Goal: Navigation & Orientation: Find specific page/section

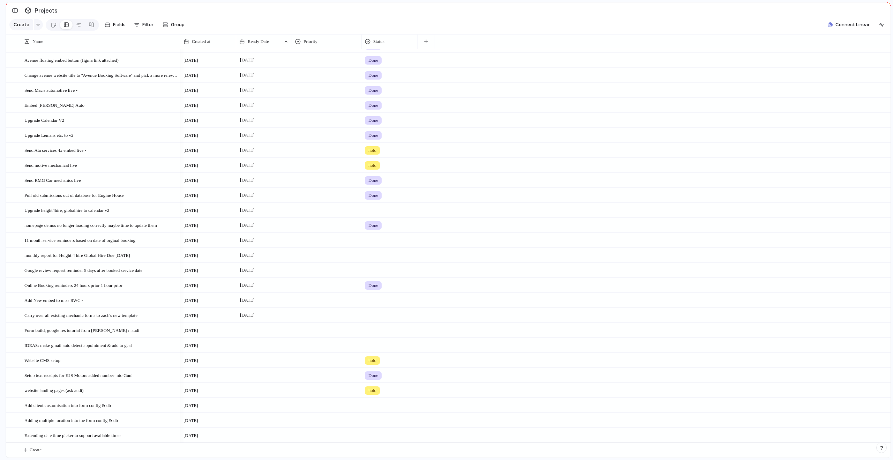
scroll to position [213, 0]
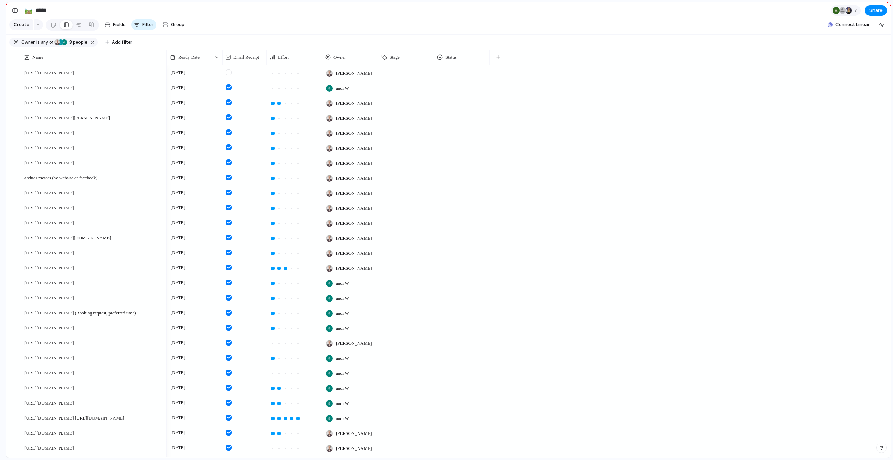
click at [21, 11] on div "🛤️ *****" at bounding box center [62, 10] width 107 height 15
click at [14, 11] on div "button" at bounding box center [15, 10] width 6 height 5
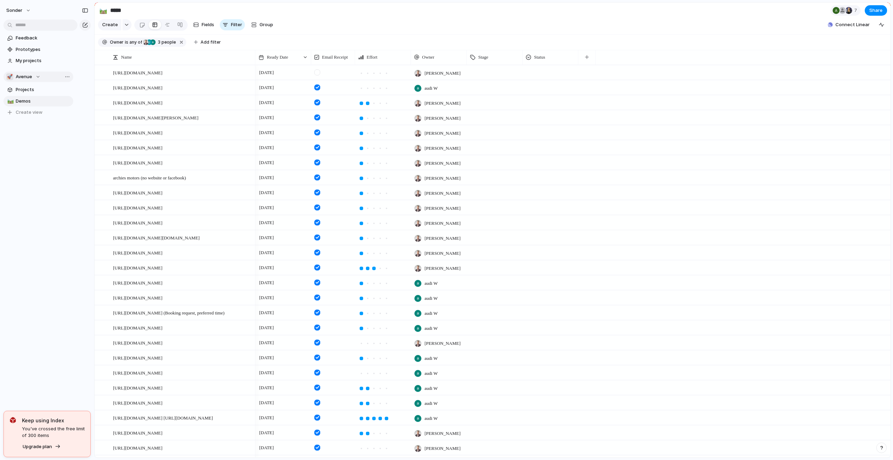
click at [36, 74] on div "🚀 Avenue" at bounding box center [23, 76] width 34 height 7
click at [38, 112] on span "[PERSON_NAME]'s Board" at bounding box center [49, 114] width 54 height 7
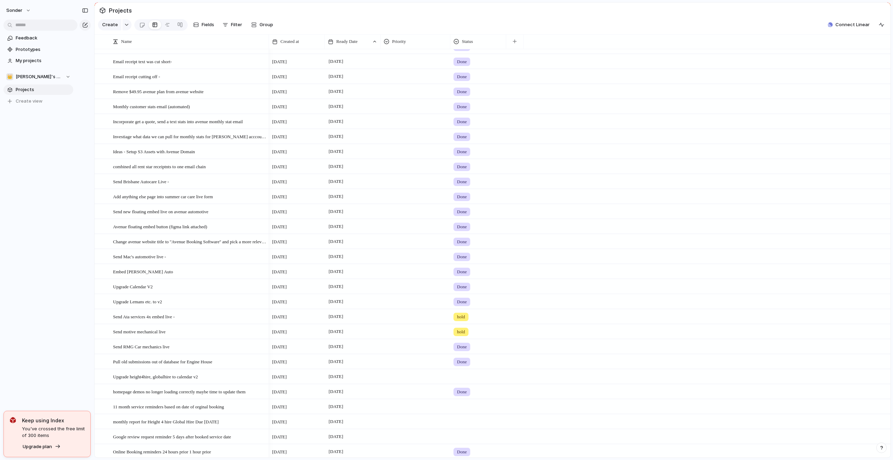
scroll to position [213, 0]
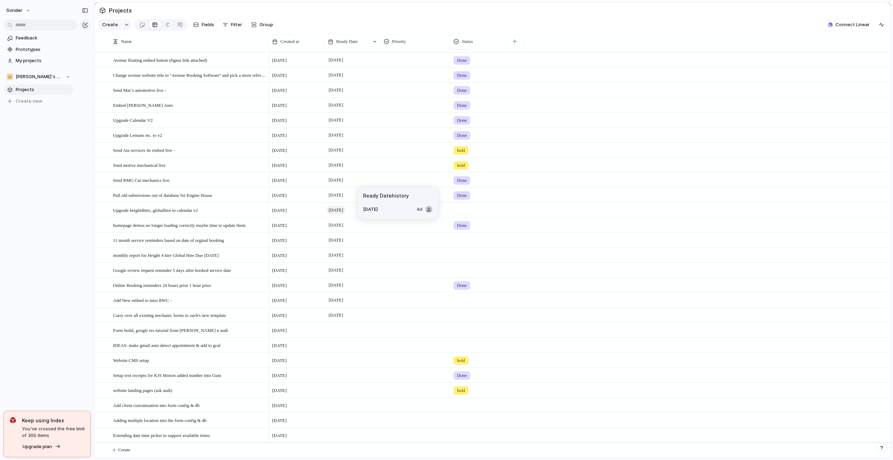
click at [341, 209] on span "[DATE]" at bounding box center [336, 210] width 18 height 8
click at [367, 303] on button "14" at bounding box center [367, 300] width 14 height 14
click at [343, 405] on div at bounding box center [353, 405] width 56 height 14
click at [367, 400] on button "14" at bounding box center [367, 400] width 13 height 13
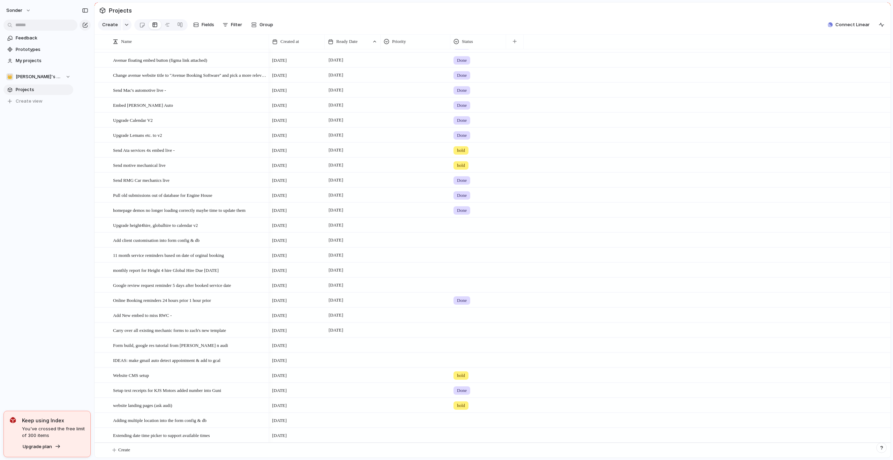
click at [330, 416] on div at bounding box center [353, 420] width 56 height 14
drag, startPoint x: 74, startPoint y: 394, endPoint x: 83, endPoint y: 399, distance: 9.9
click at [343, 417] on div at bounding box center [353, 420] width 56 height 14
click at [380, 416] on button "22" at bounding box center [382, 415] width 13 height 13
click at [163, 331] on span "Add New embed to miss RWC -" at bounding box center [142, 330] width 59 height 8
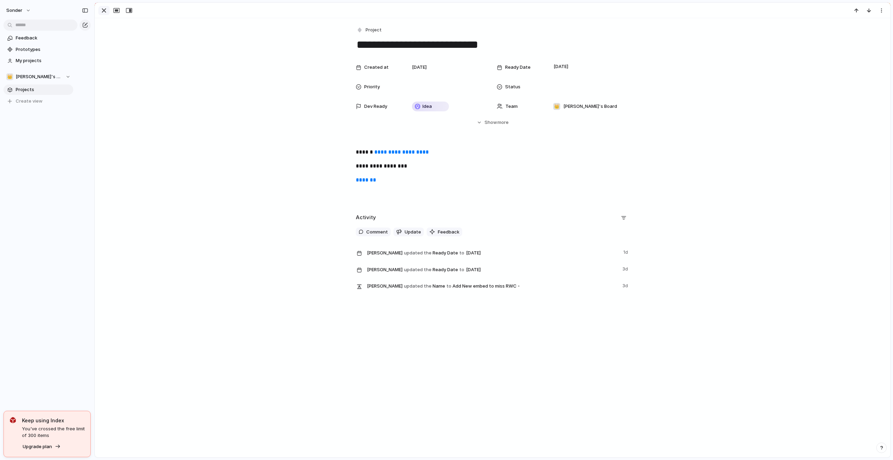
click at [106, 11] on div "button" at bounding box center [104, 10] width 8 height 8
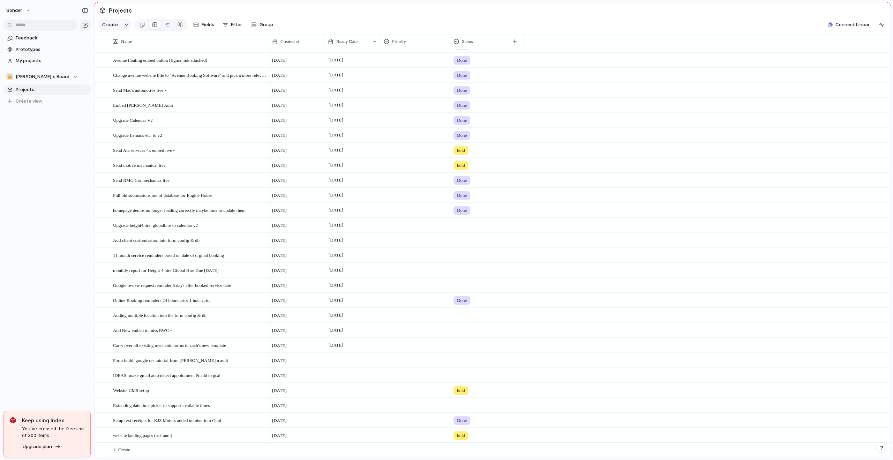
scroll to position [213, 0]
